Goal: Transaction & Acquisition: Book appointment/travel/reservation

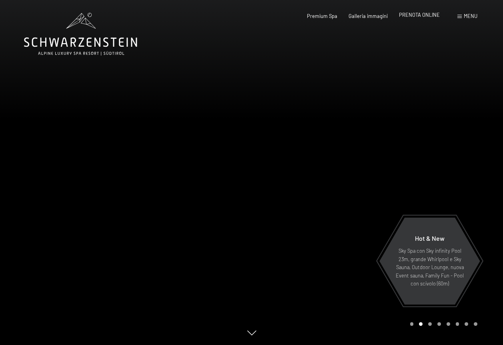
click at [421, 14] on span "PRENOTA ONLINE" at bounding box center [419, 15] width 41 height 6
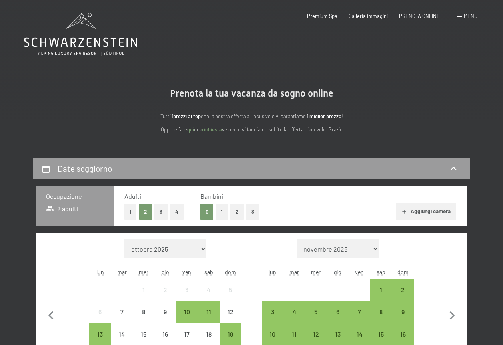
click at [461, 15] on span at bounding box center [459, 17] width 4 height 4
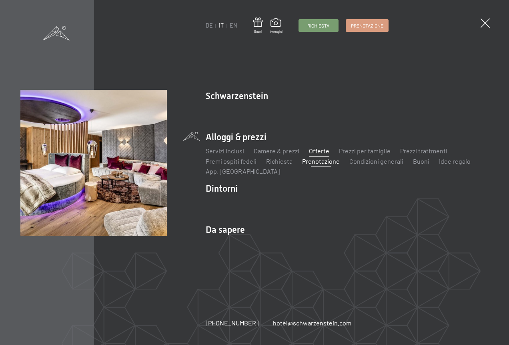
click at [315, 149] on link "Offerte" at bounding box center [319, 151] width 20 height 8
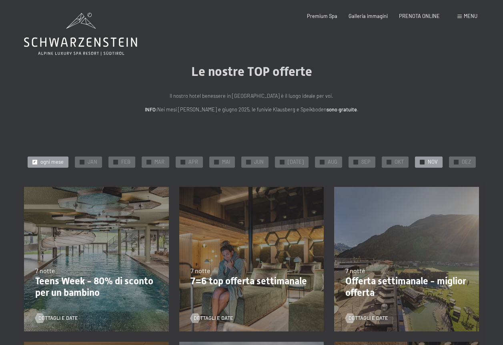
click at [420, 162] on div at bounding box center [421, 162] width 5 height 5
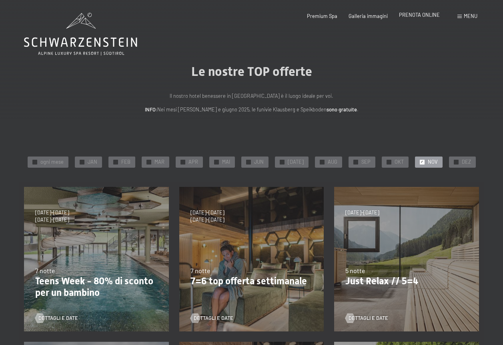
click at [429, 16] on span "PRENOTA ONLINE" at bounding box center [419, 15] width 41 height 6
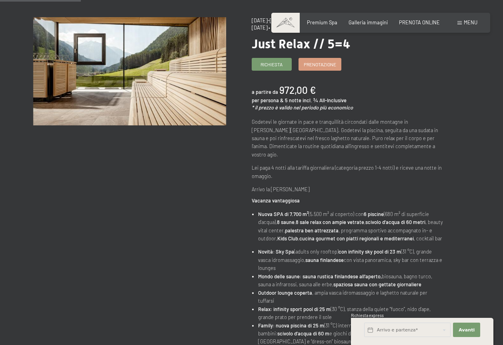
scroll to position [40, 0]
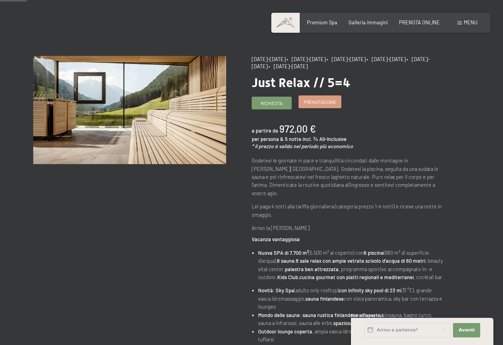
click at [314, 102] on span "Prenotazione" at bounding box center [319, 102] width 32 height 7
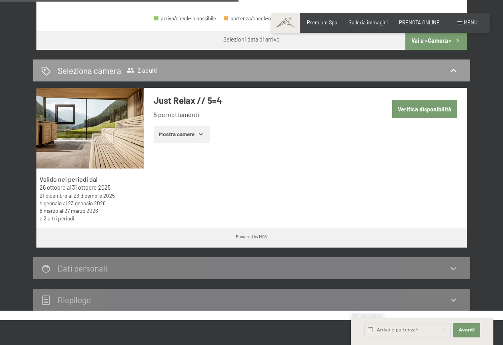
scroll to position [400, 0]
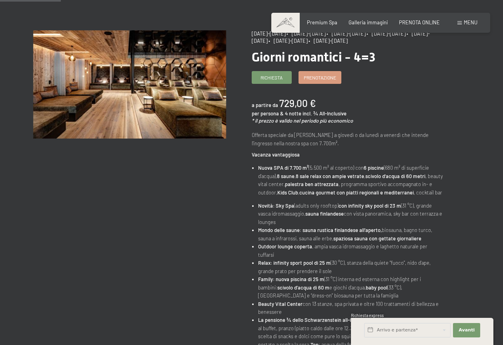
scroll to position [80, 0]
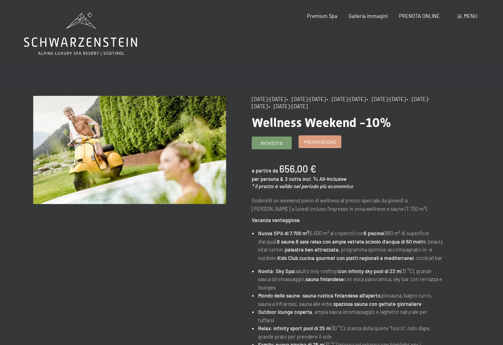
click at [312, 142] on span "Prenotazione" at bounding box center [319, 142] width 32 height 7
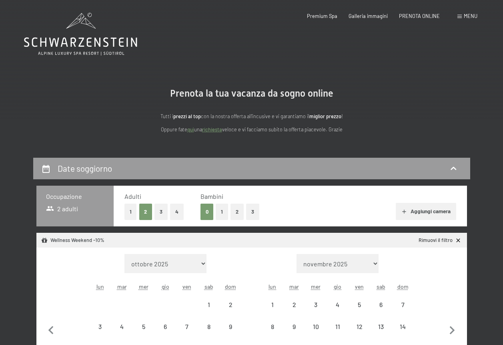
select select "[DATE]"
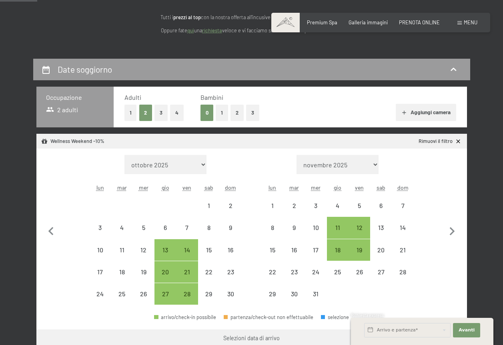
scroll to position [120, 0]
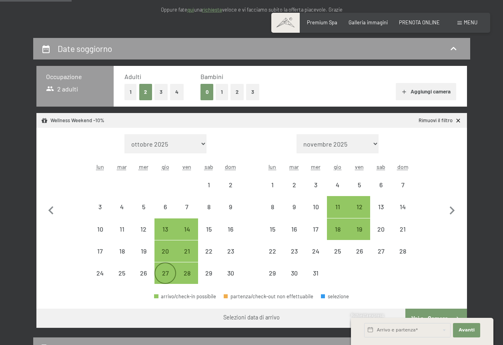
click at [166, 274] on div "27" at bounding box center [165, 280] width 20 height 20
select select "[DATE]"
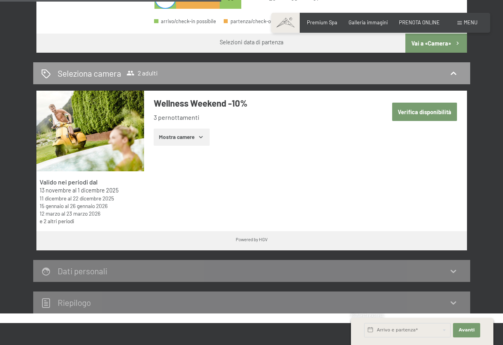
scroll to position [400, 0]
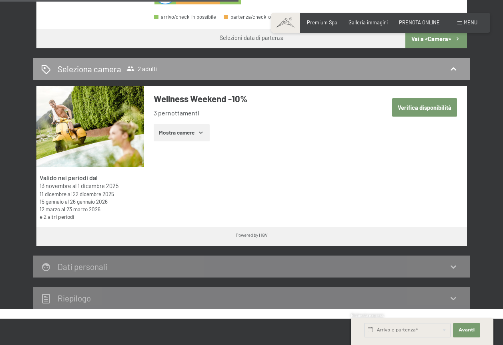
click at [166, 132] on button "Mostra camere" at bounding box center [182, 133] width 56 height 18
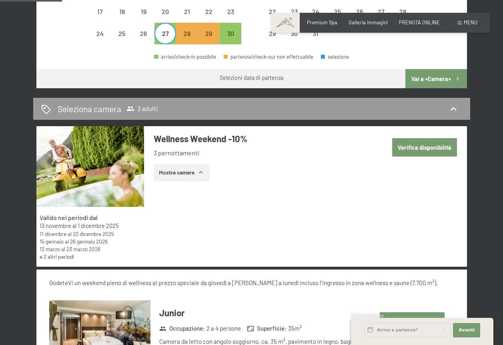
click at [409, 149] on button "Verifica disponibilità" at bounding box center [424, 147] width 65 height 18
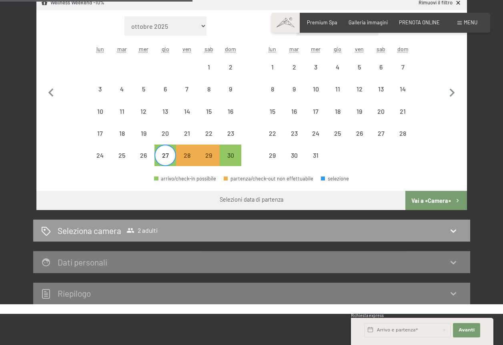
scroll to position [358, 0]
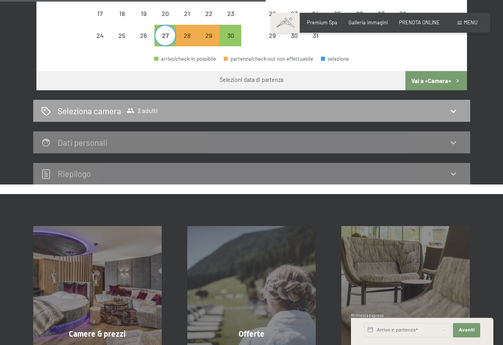
click at [445, 115] on div "Seleziona camera 2 adulti" at bounding box center [251, 111] width 421 height 12
select select "[DATE]"
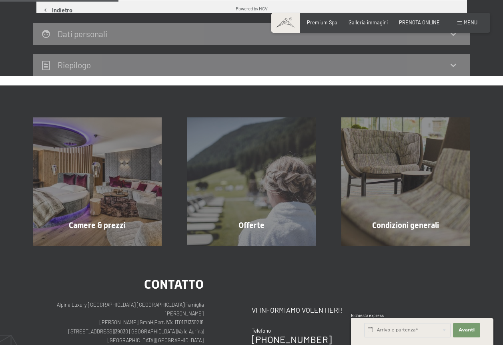
scroll to position [158, 0]
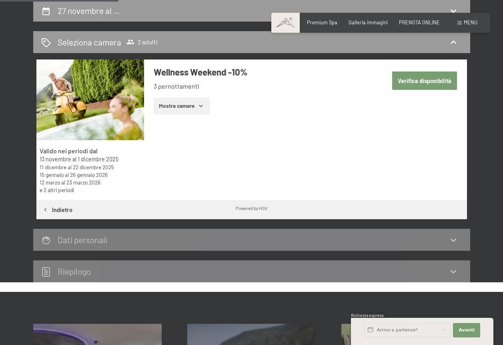
click at [428, 83] on button "Verifica disponibilità" at bounding box center [424, 81] width 65 height 18
select select "[DATE]"
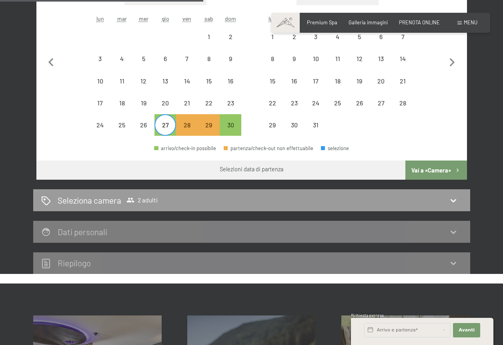
scroll to position [278, 0]
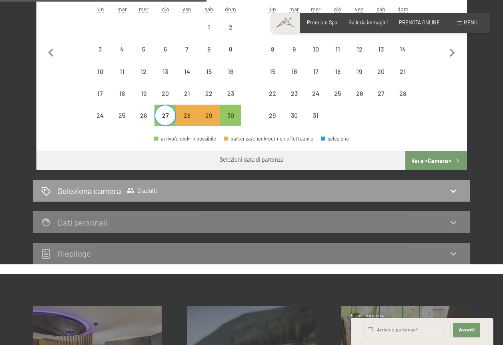
click at [423, 159] on button "Vai a «Camera»" at bounding box center [435, 160] width 61 height 19
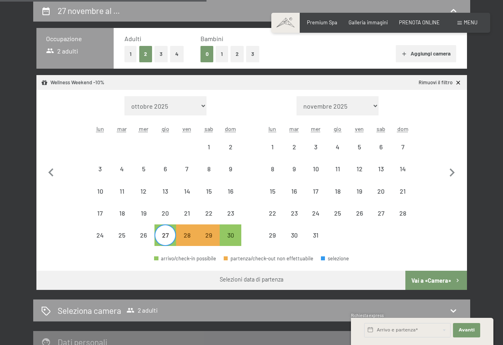
select select "[DATE]"
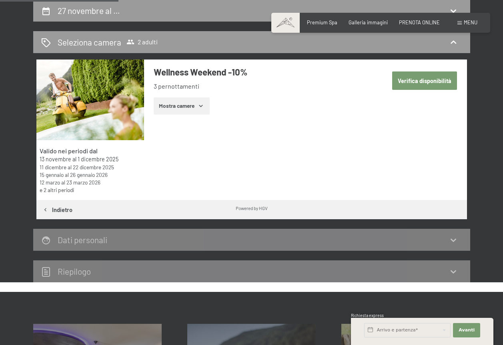
click at [170, 106] on button "Mostra camere" at bounding box center [182, 107] width 56 height 18
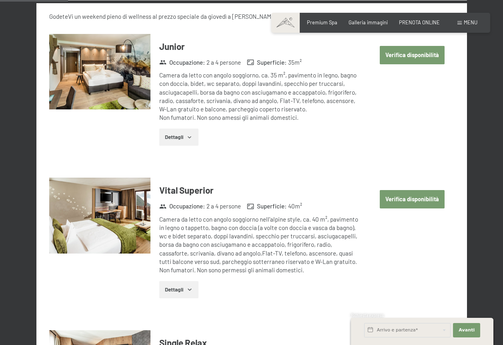
click at [419, 61] on button "Verifica disponibilità" at bounding box center [411, 55] width 65 height 18
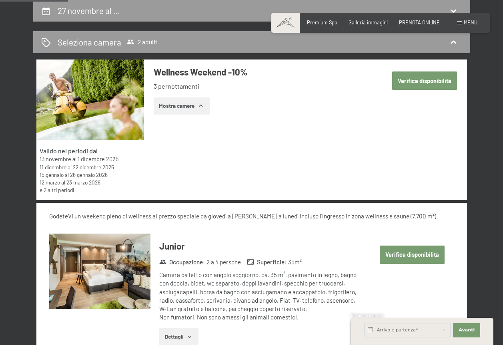
select select "[DATE]"
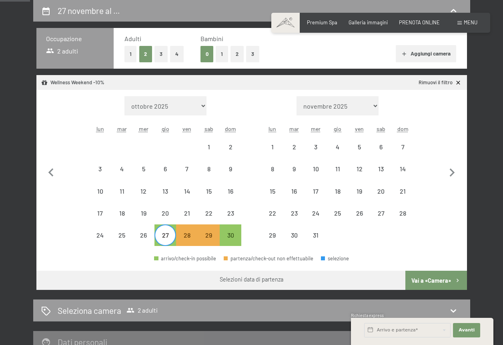
click at [164, 238] on div "27" at bounding box center [165, 242] width 20 height 20
select select "[DATE]"
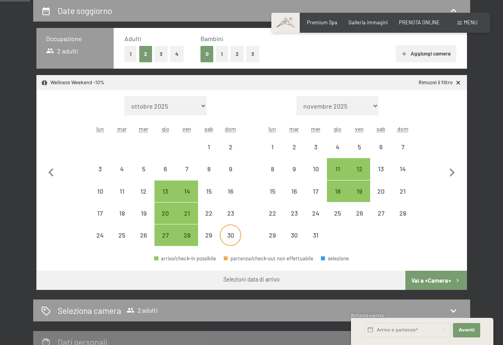
click at [226, 237] on div "30" at bounding box center [230, 242] width 20 height 20
select select "[DATE]"
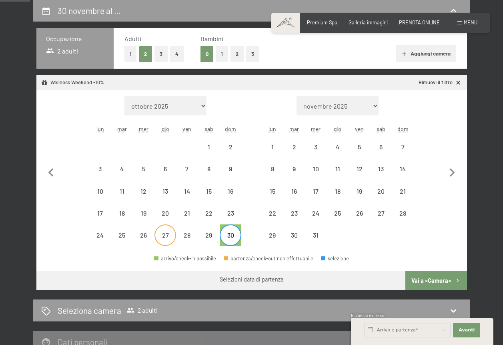
click at [173, 237] on div "27" at bounding box center [165, 242] width 20 height 20
select select "[DATE]"
click at [419, 281] on button "Vai a «Camera»" at bounding box center [435, 280] width 61 height 19
select select "[DATE]"
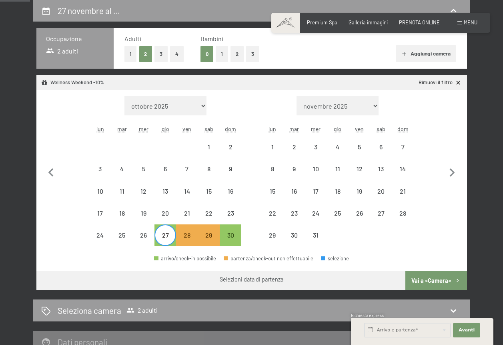
select select "[DATE]"
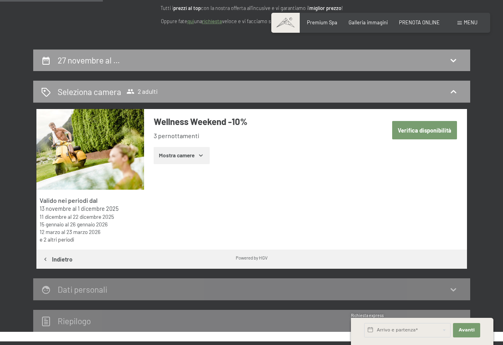
scroll to position [78, 0]
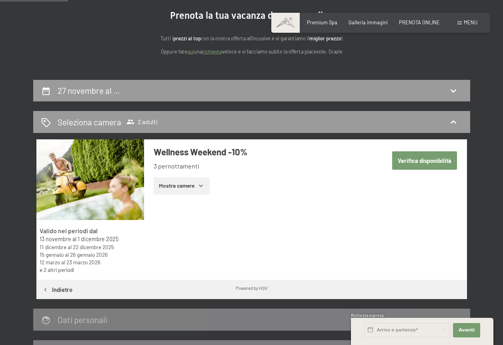
click at [178, 190] on button "Mostra camere" at bounding box center [182, 187] width 56 height 18
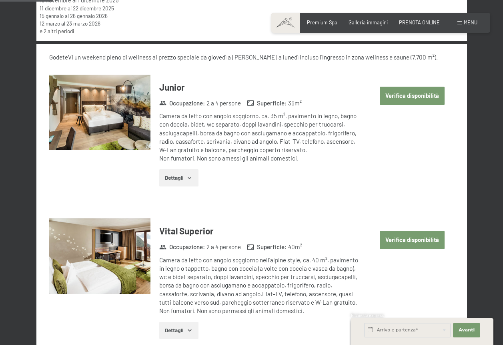
scroll to position [318, 0]
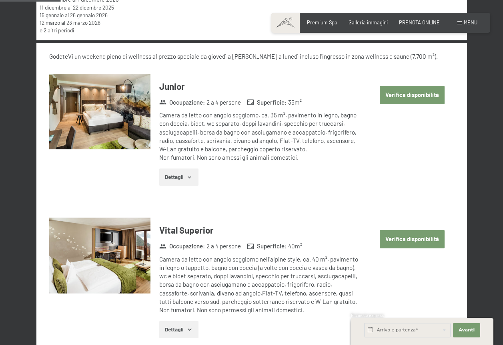
click at [176, 180] on button "Dettagli" at bounding box center [178, 178] width 39 height 18
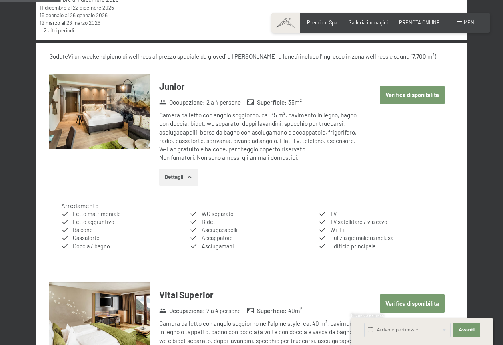
click at [409, 97] on button "Verifica disponibilità" at bounding box center [411, 95] width 65 height 18
select select "[DATE]"
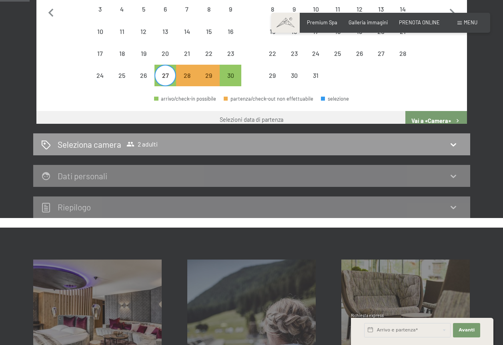
scroll to position [158, 0]
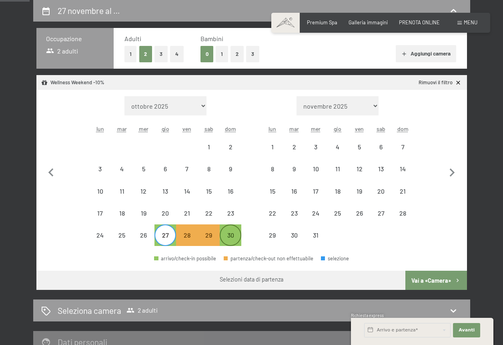
click at [234, 240] on div "30" at bounding box center [230, 242] width 20 height 20
select select "[DATE]"
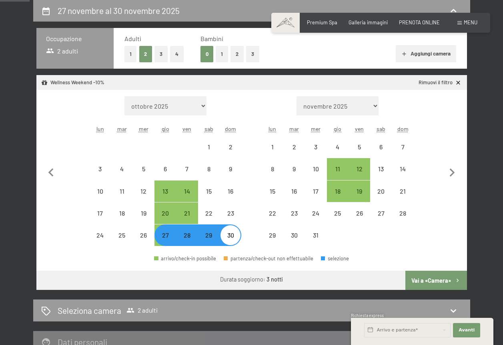
select select "[DATE]"
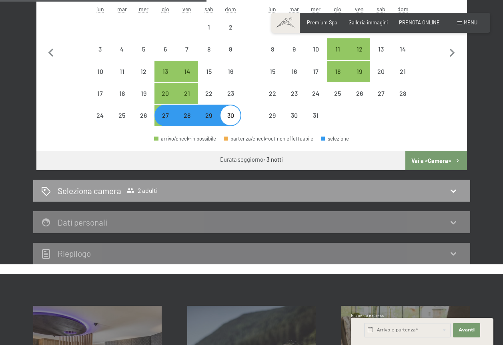
click at [428, 161] on button "Vai a «Camera»" at bounding box center [435, 160] width 61 height 19
select select "[DATE]"
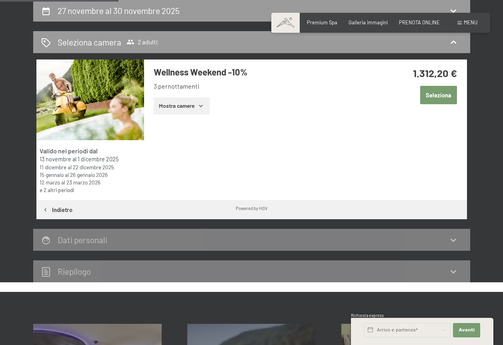
click at [189, 103] on button "Mostra camere" at bounding box center [182, 107] width 56 height 18
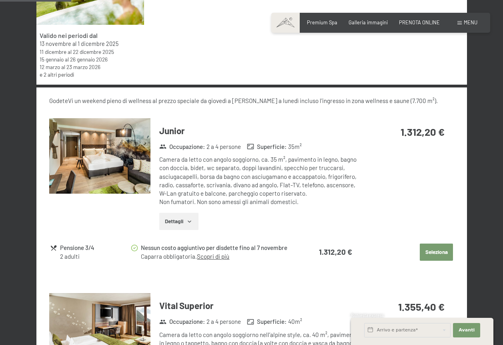
scroll to position [278, 0]
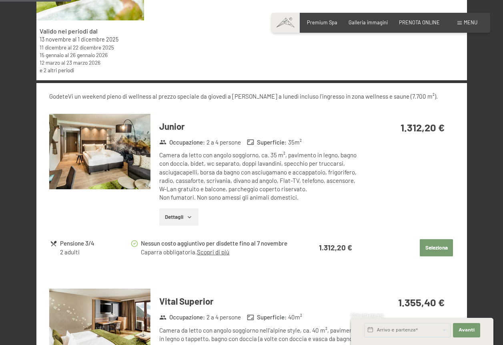
click at [175, 213] on button "Dettagli" at bounding box center [178, 218] width 39 height 18
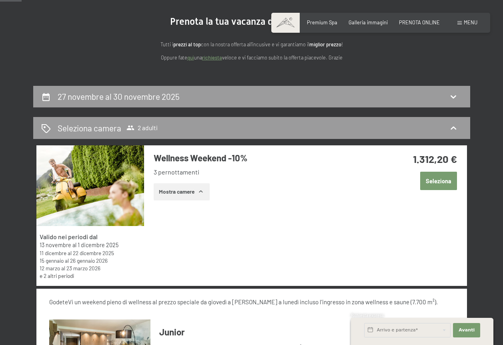
scroll to position [0, 0]
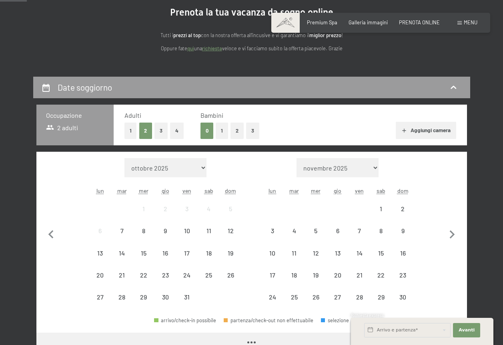
scroll to position [160, 0]
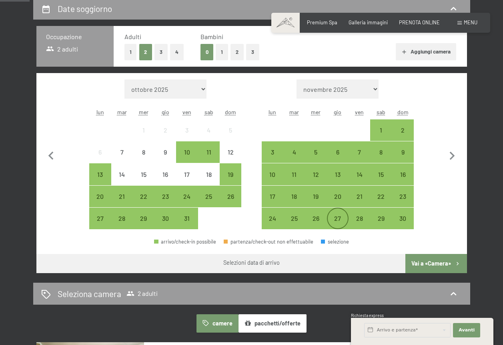
click at [341, 219] on div "27" at bounding box center [337, 226] width 20 height 20
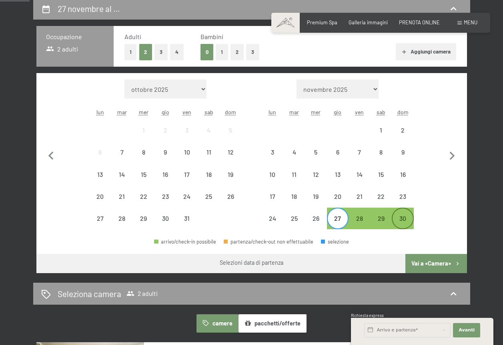
click at [407, 220] on div "30" at bounding box center [402, 226] width 20 height 20
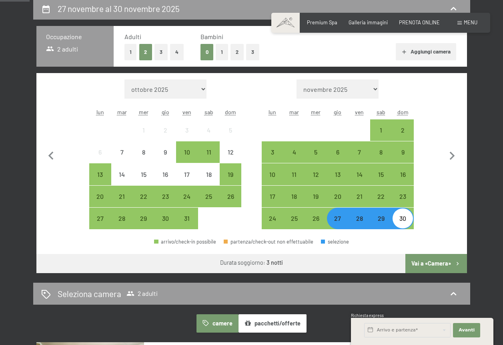
click at [433, 267] on button "Vai a «Camera»" at bounding box center [435, 263] width 61 height 19
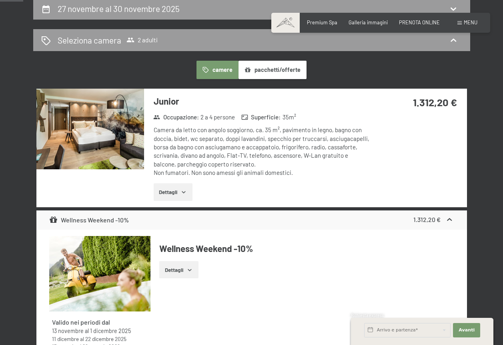
scroll to position [158, 0]
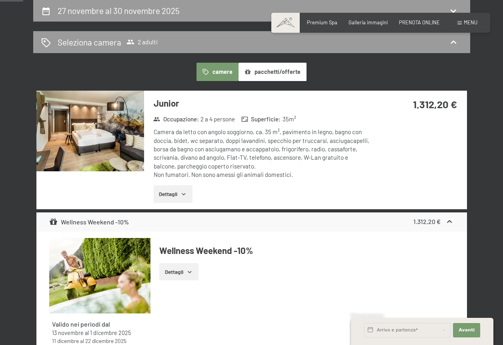
click at [176, 193] on span "Consenso marketing*" at bounding box center [204, 196] width 60 height 8
click at [170, 193] on input "Consenso marketing*" at bounding box center [166, 196] width 8 height 8
checkbox input "false"
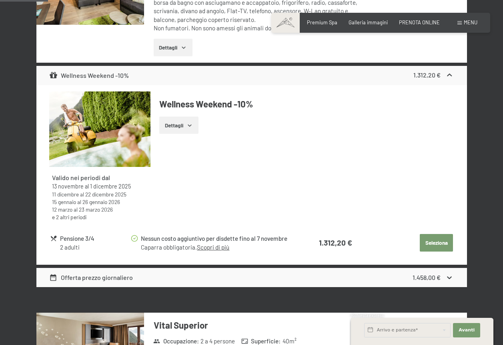
scroll to position [318, 0]
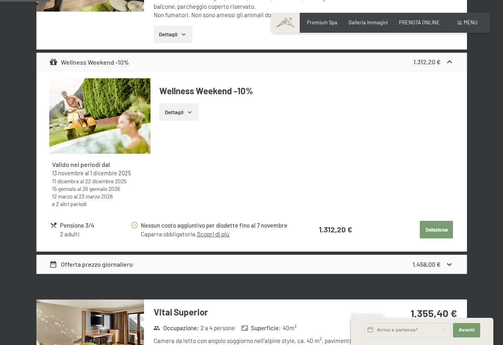
click at [429, 64] on strong "1.312,20 €" at bounding box center [426, 62] width 27 height 8
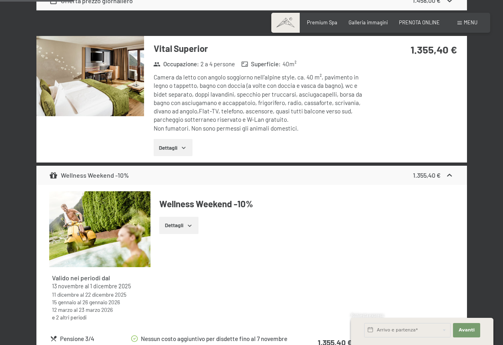
scroll to position [398, 0]
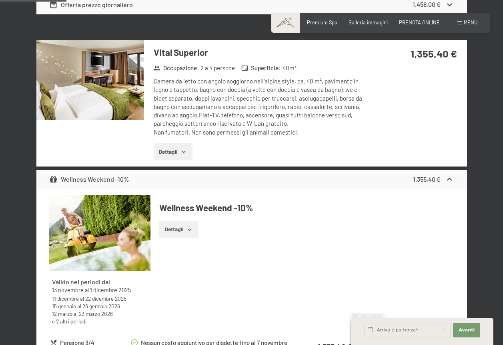
click at [360, 184] on div "Wellness Weekend -10% 1.355,40 €" at bounding box center [251, 179] width 430 height 19
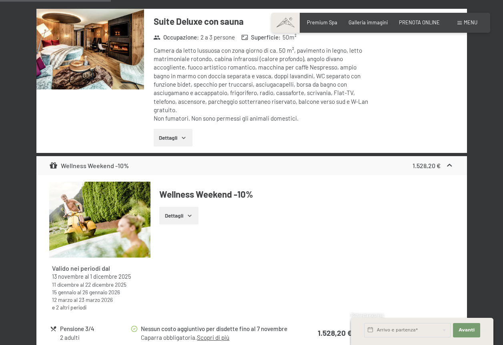
scroll to position [678, 0]
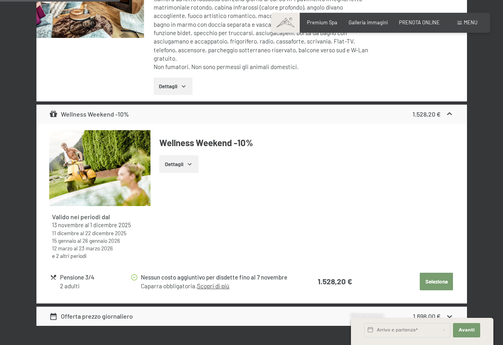
click at [335, 116] on div "Wellness Weekend -10% 1.528,20 €" at bounding box center [251, 114] width 430 height 19
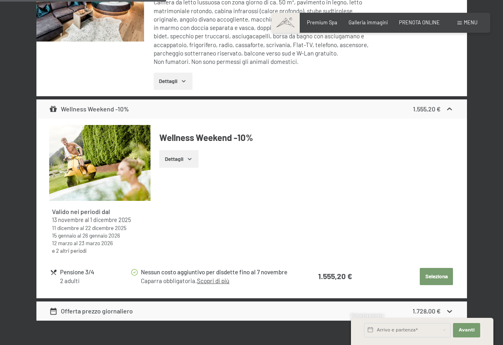
scroll to position [878, 0]
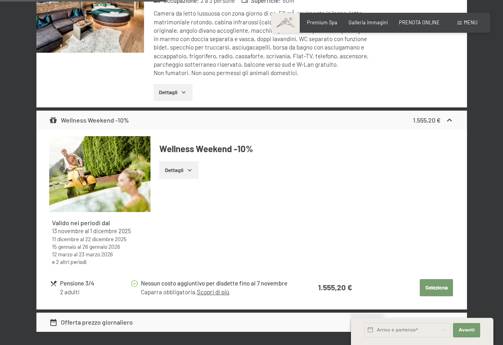
click at [343, 125] on div "Wellness Weekend -10% 1.555,20 €" at bounding box center [251, 120] width 430 height 19
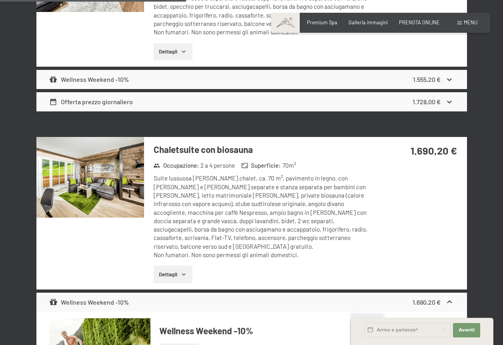
scroll to position [918, 0]
